Goal: Task Accomplishment & Management: Manage account settings

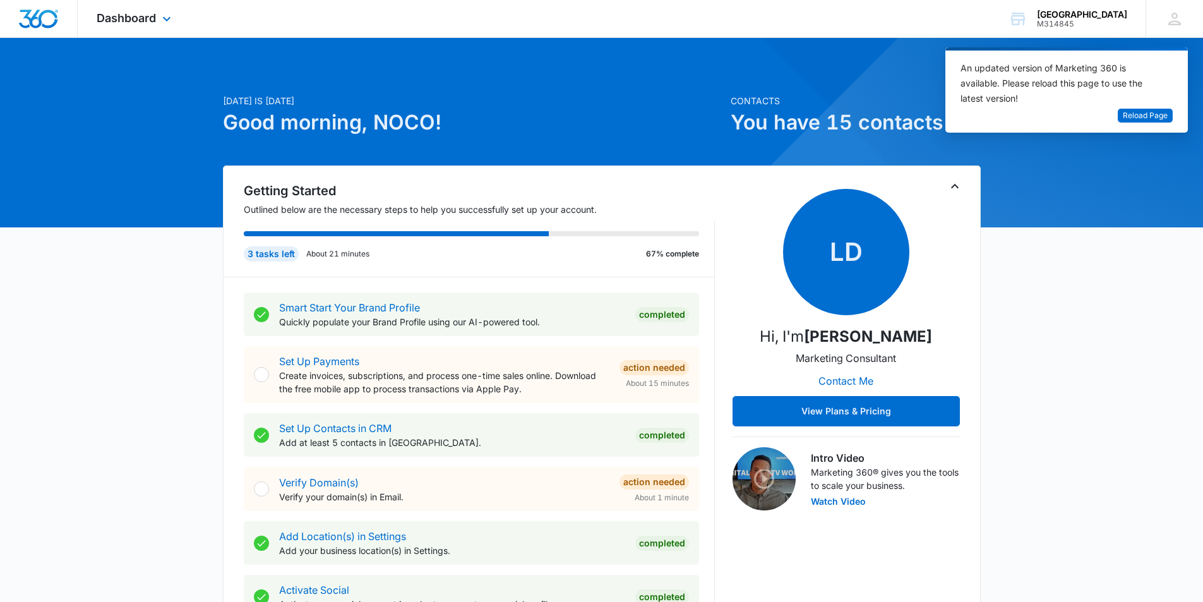
click at [44, 24] on img "Dashboard" at bounding box center [38, 18] width 40 height 19
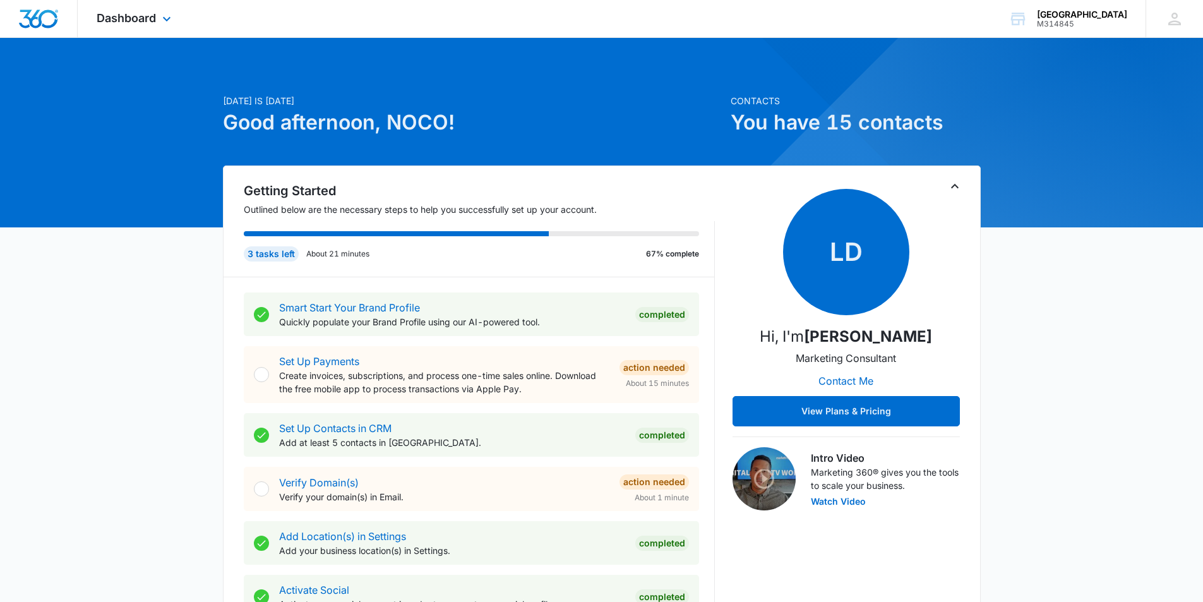
click at [154, 10] on div "Dashboard Apps Reputation CRM Email Social Content Ads Intelligence Files Brand…" at bounding box center [136, 18] width 116 height 37
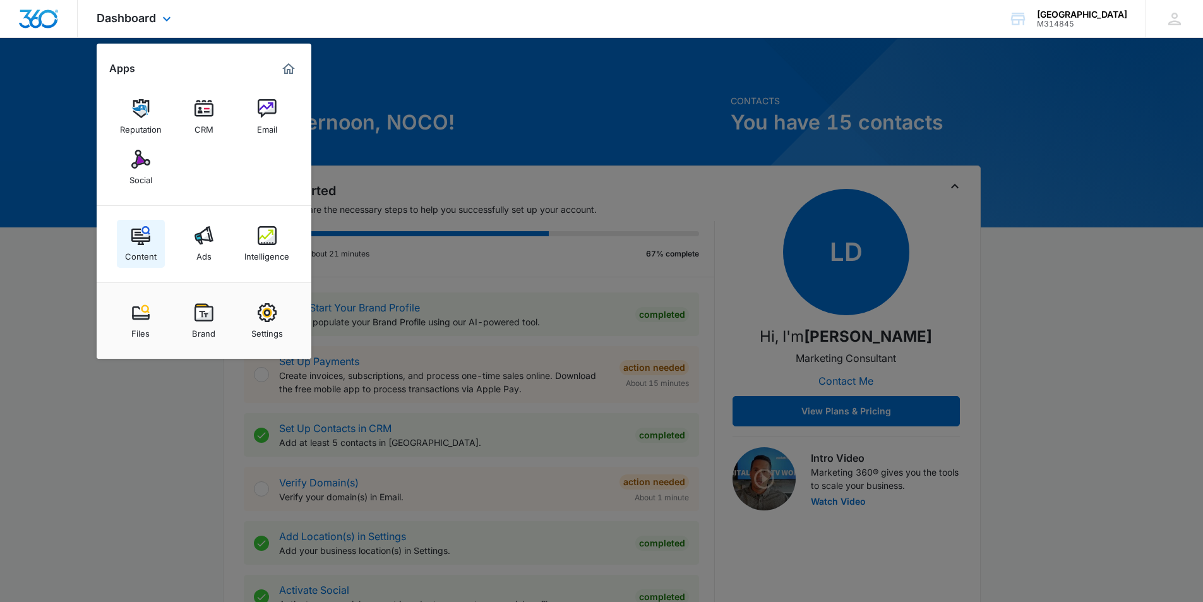
click at [146, 237] on img at bounding box center [140, 235] width 19 height 19
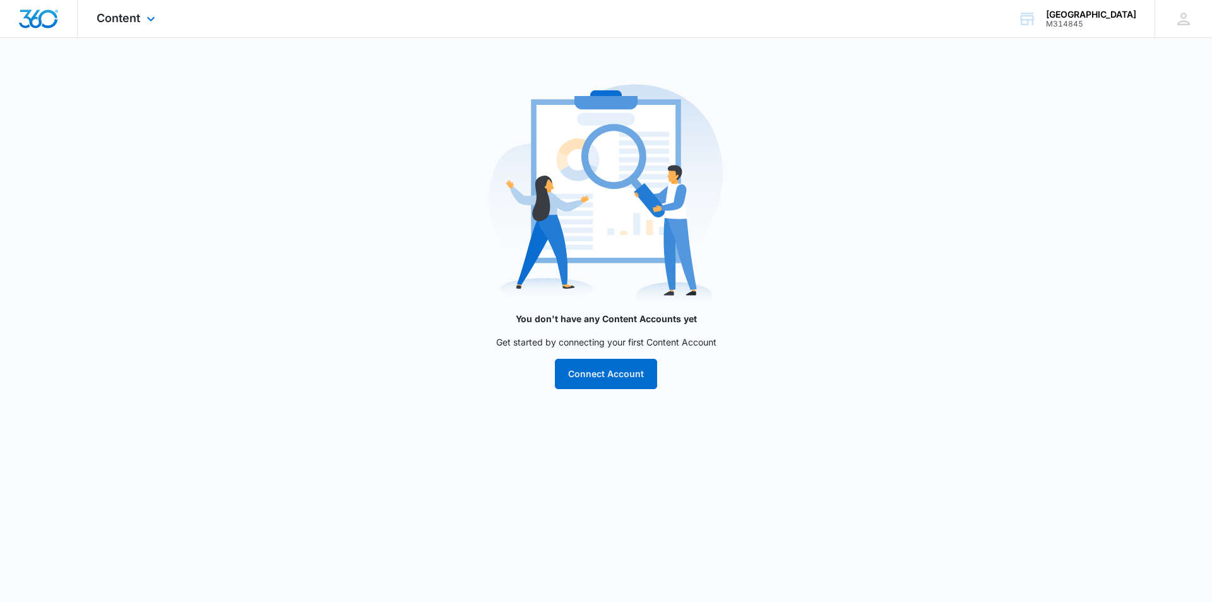
click at [110, 28] on div "Content Apps Reputation CRM Email Social Content Ads Intelligence Files Brand S…" at bounding box center [128, 18] width 100 height 37
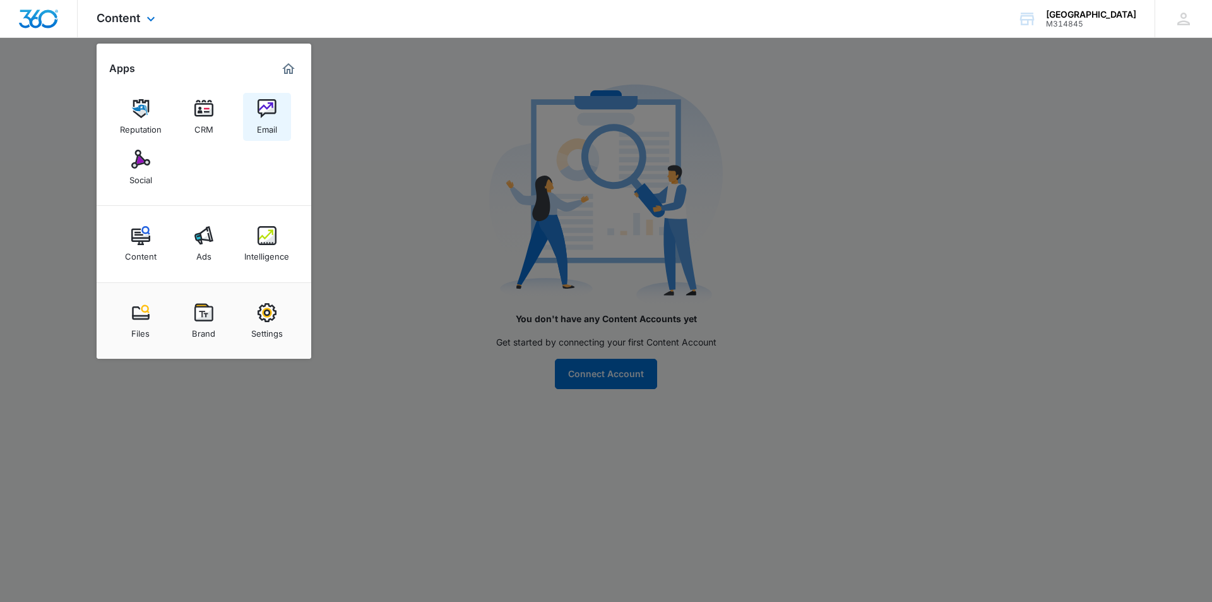
click at [269, 116] on img at bounding box center [267, 108] width 19 height 19
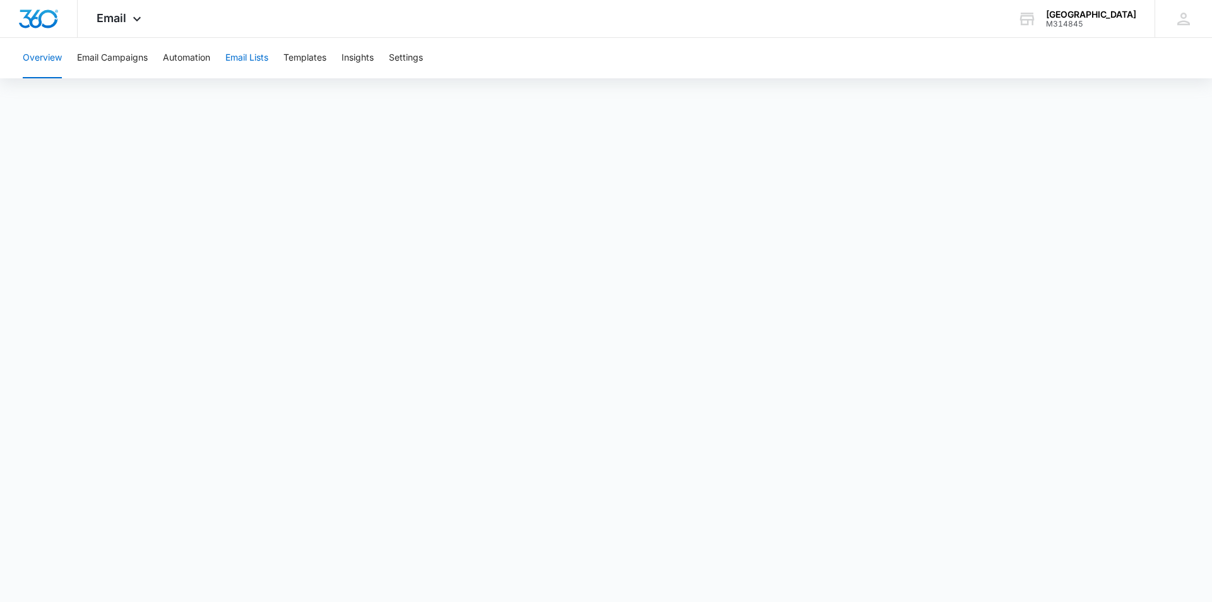
click at [236, 59] on button "Email Lists" at bounding box center [246, 58] width 43 height 40
